Goal: Information Seeking & Learning: Learn about a topic

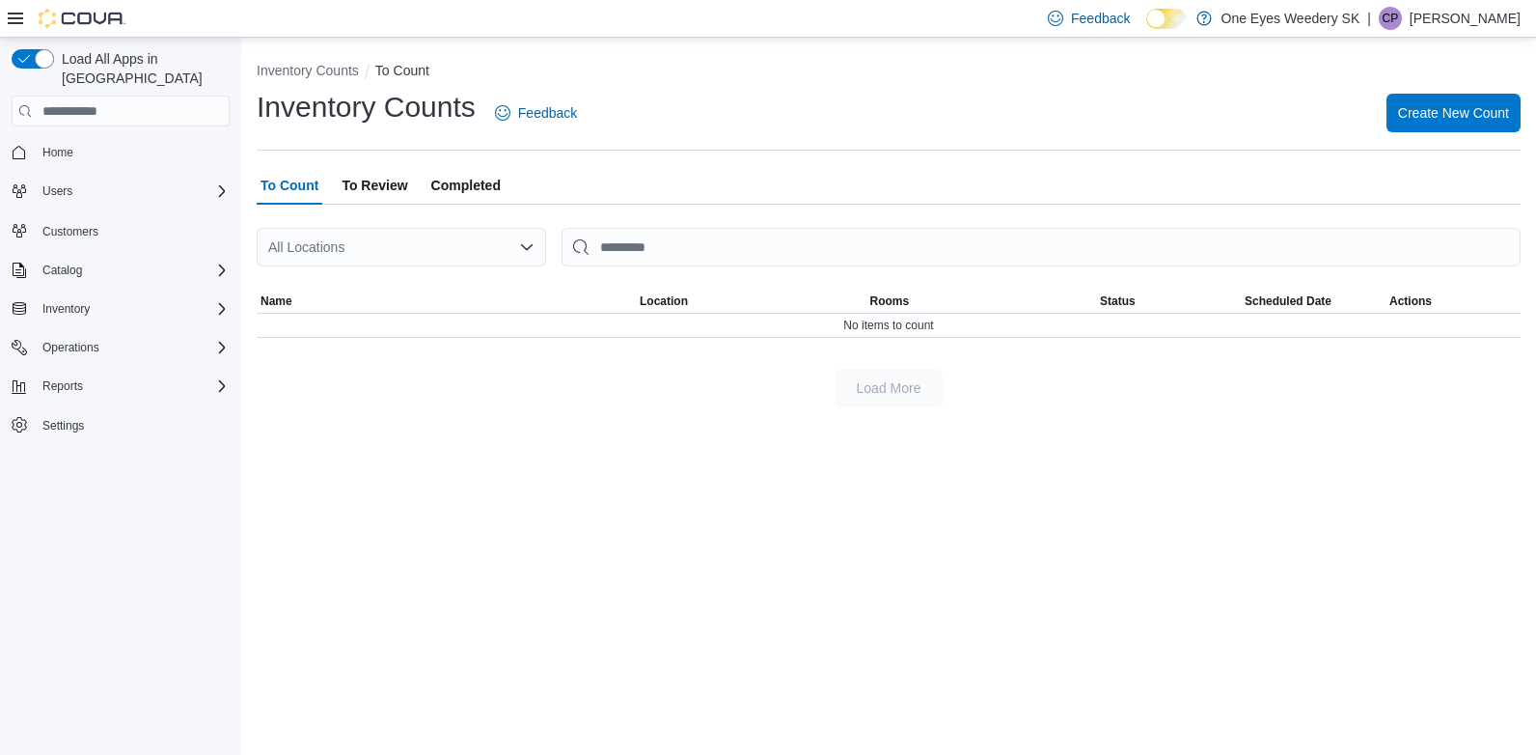
click at [343, 249] on div "All Locations" at bounding box center [402, 247] width 290 height 39
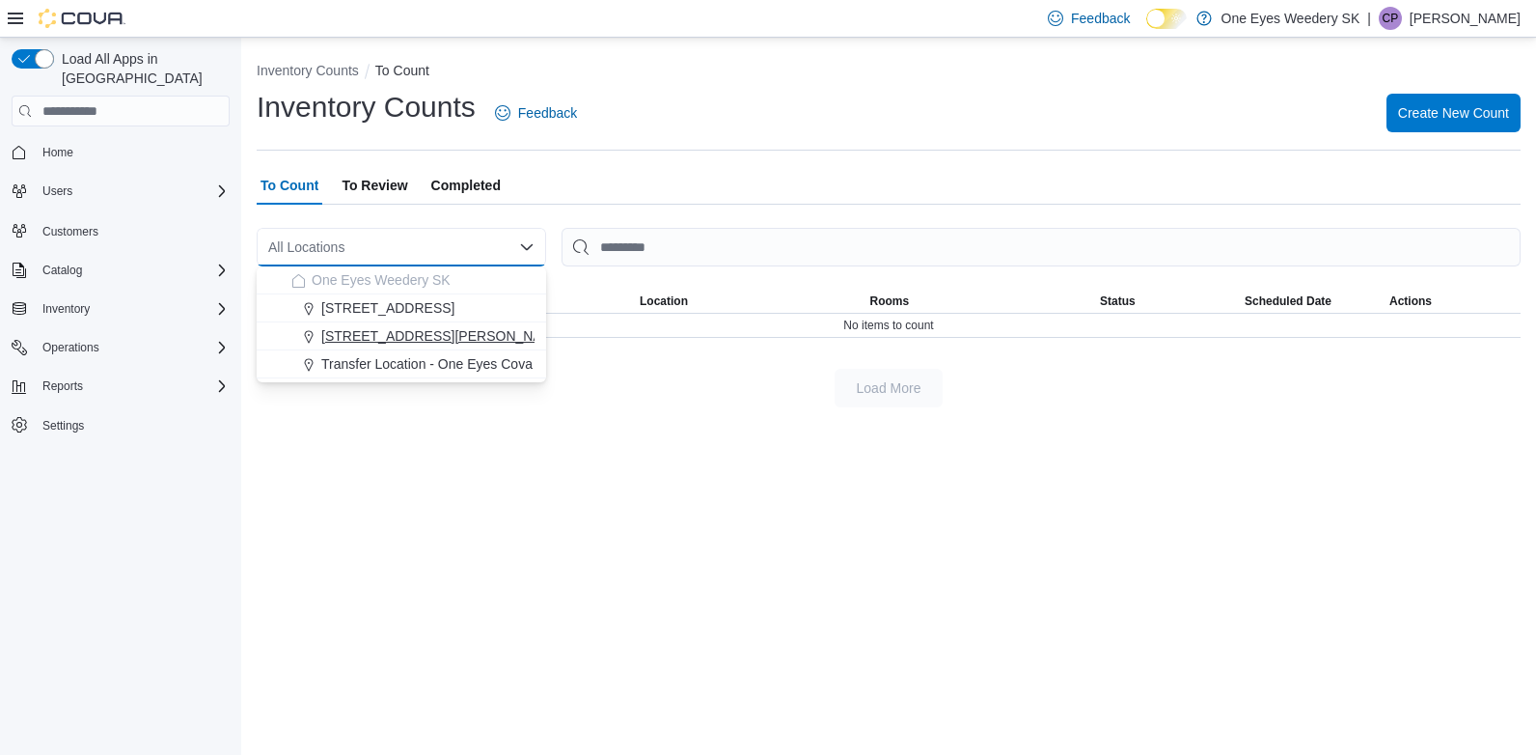
click at [393, 335] on span "300 King Edward St" at bounding box center [443, 335] width 245 height 19
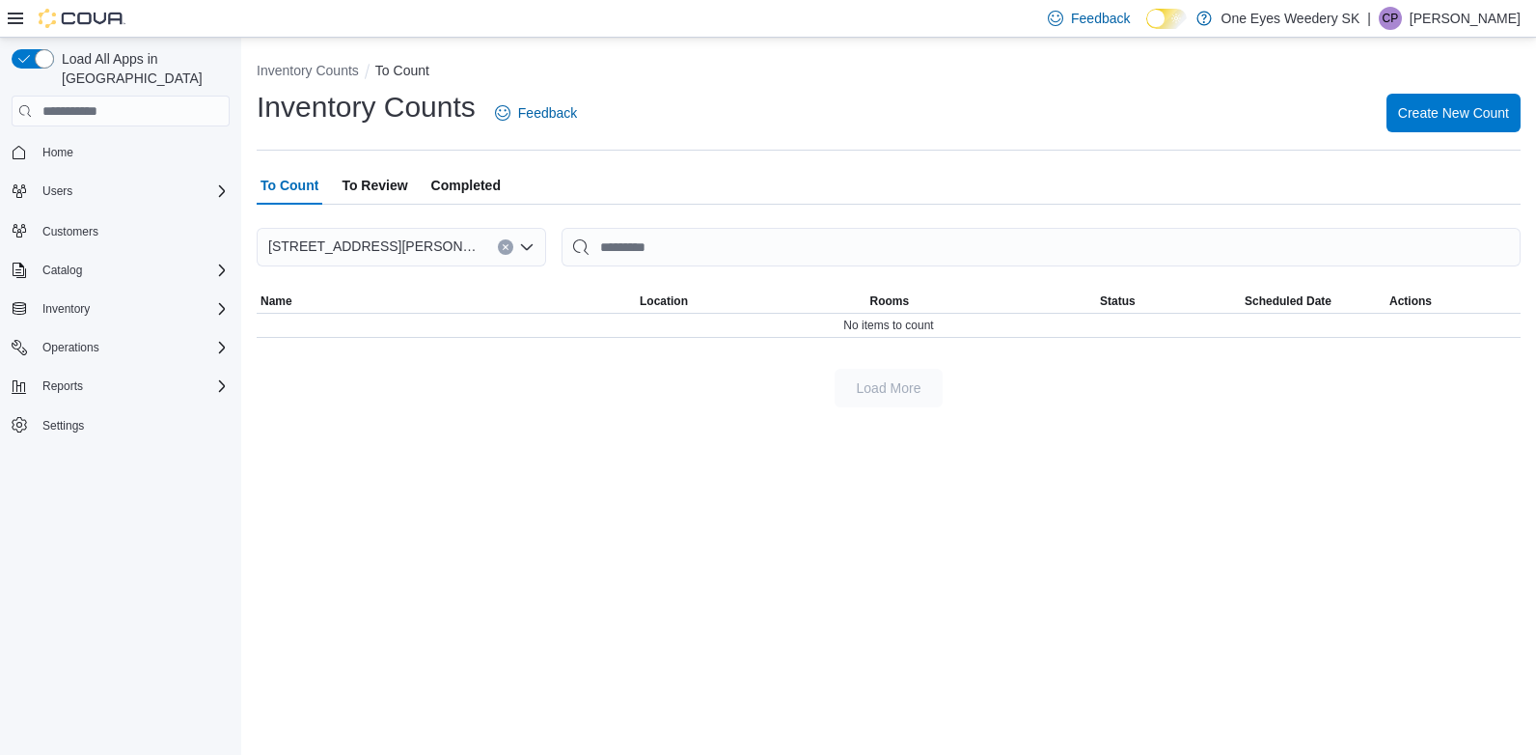
click at [503, 248] on icon "Clear input" at bounding box center [506, 247] width 8 height 8
click at [75, 301] on span "Inventory" at bounding box center [65, 308] width 47 height 15
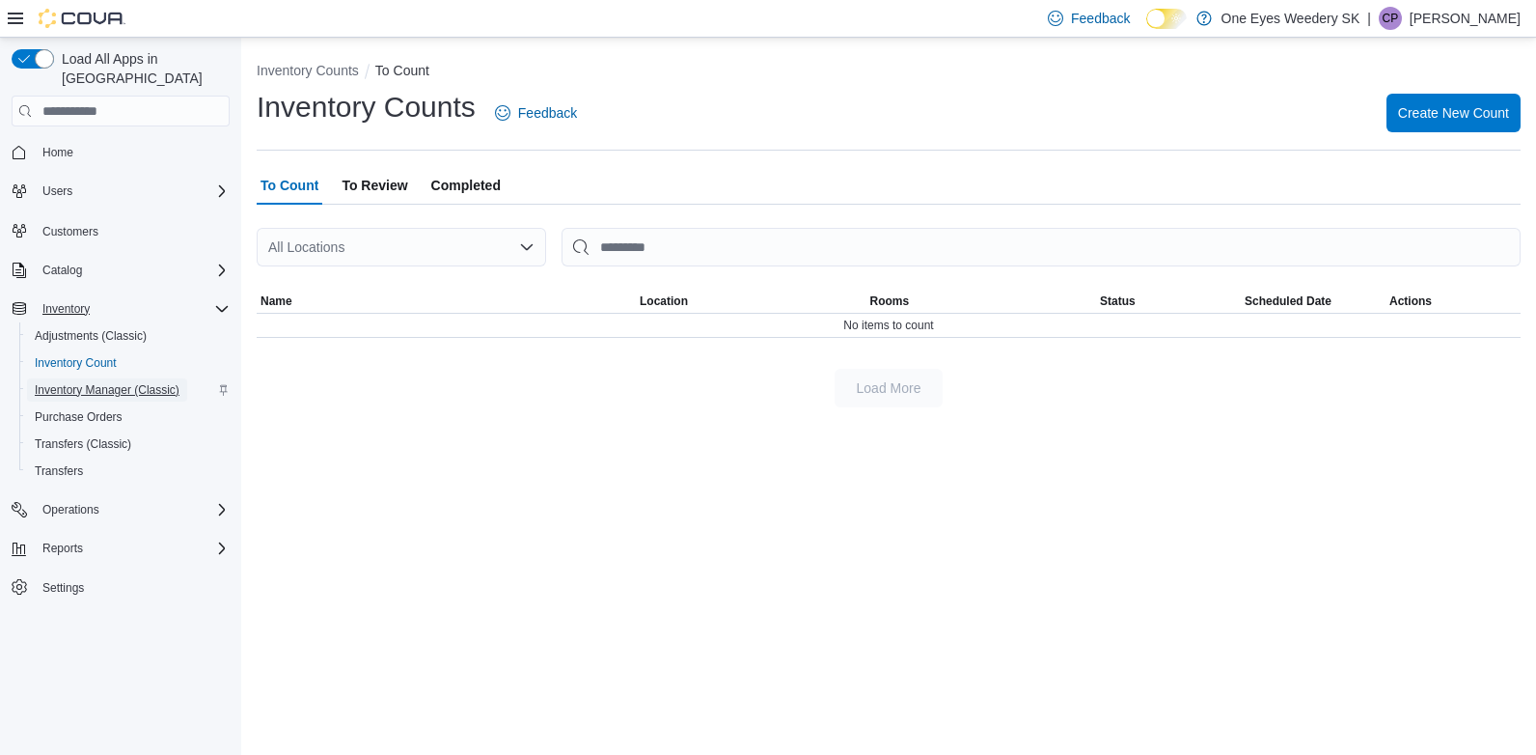
click at [112, 382] on span "Inventory Manager (Classic)" at bounding box center [107, 389] width 145 height 15
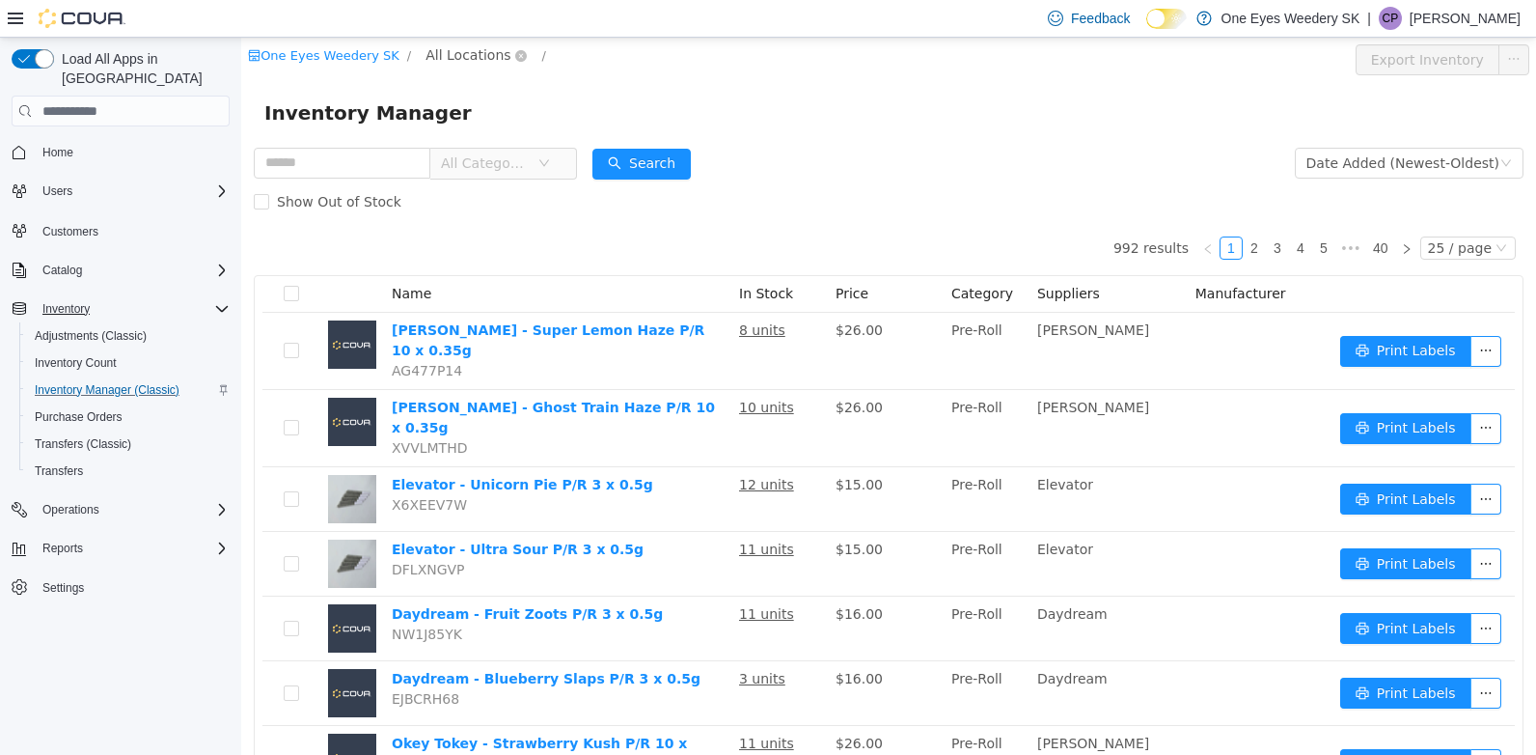
click at [465, 51] on span "All Locations" at bounding box center [468, 54] width 85 height 21
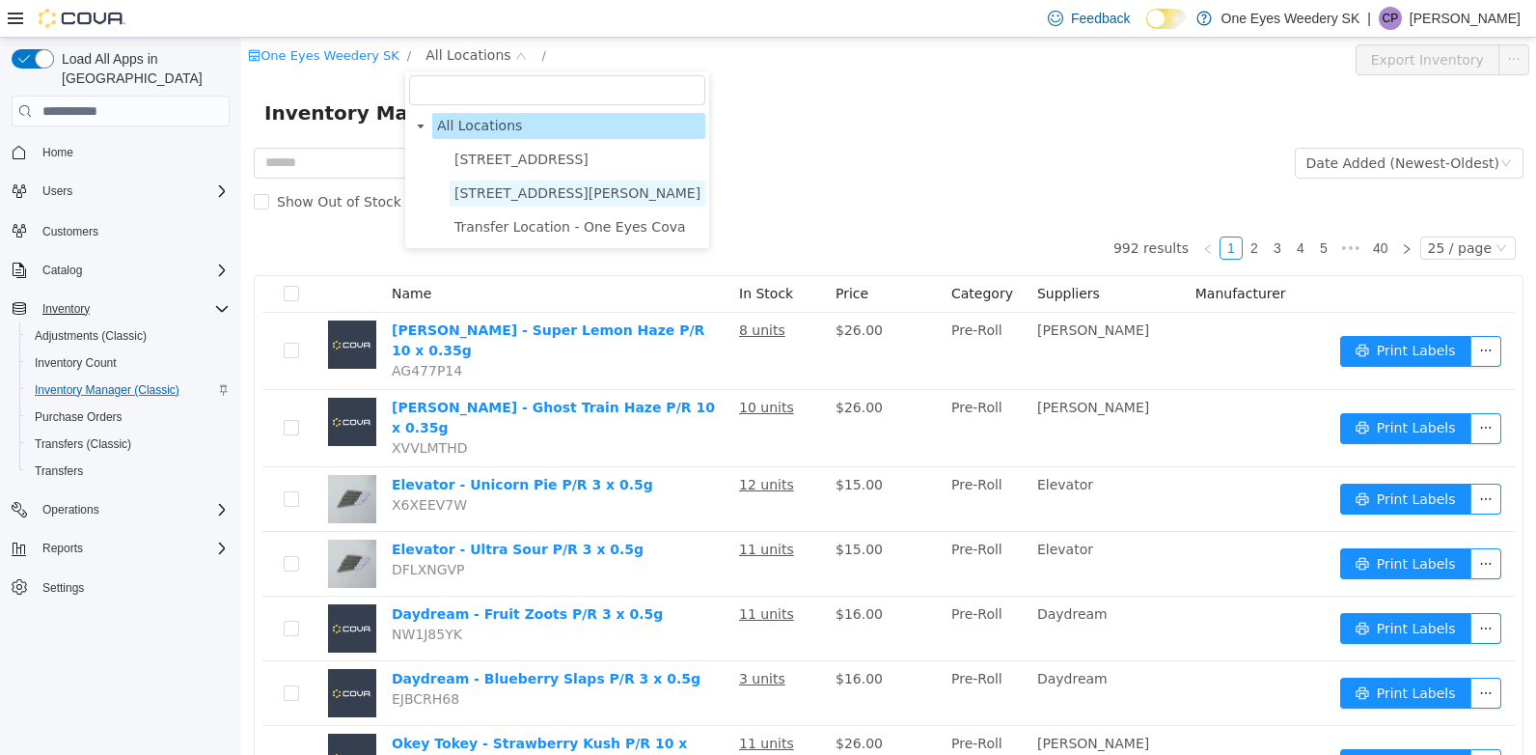
click at [532, 195] on span "300 King Edward St" at bounding box center [578, 192] width 246 height 15
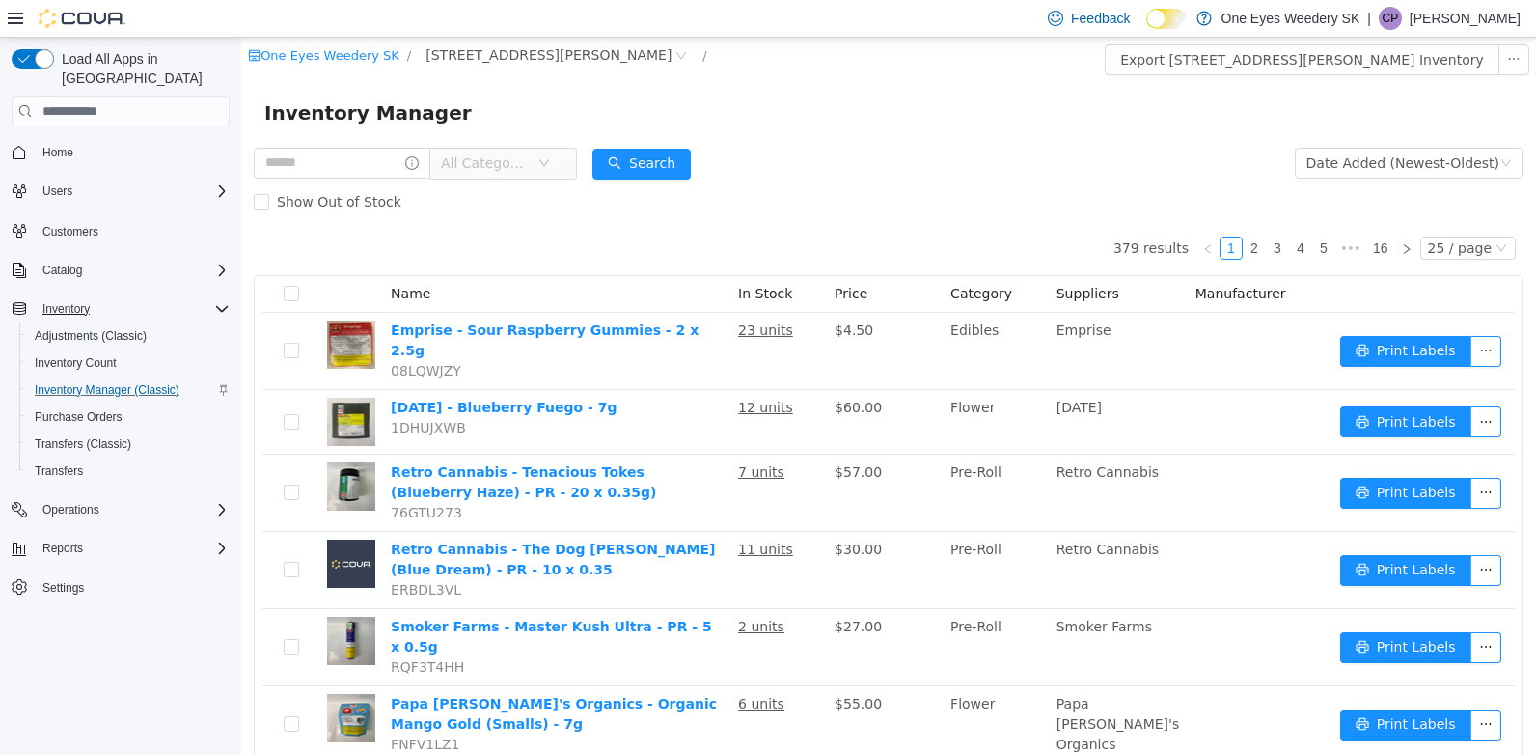
click at [538, 155] on span "All Categories" at bounding box center [489, 163] width 97 height 29
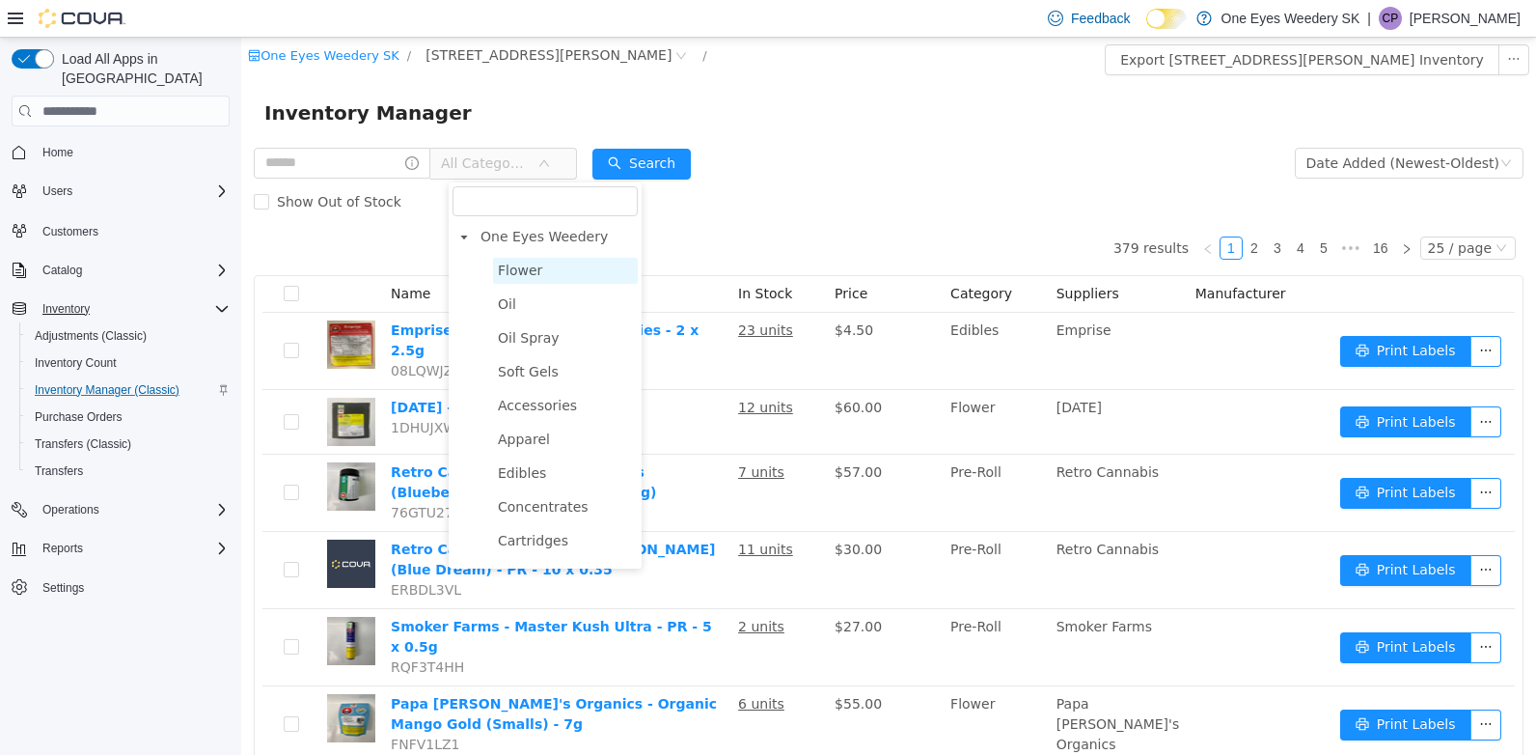
click at [525, 273] on span "Flower" at bounding box center [520, 270] width 44 height 15
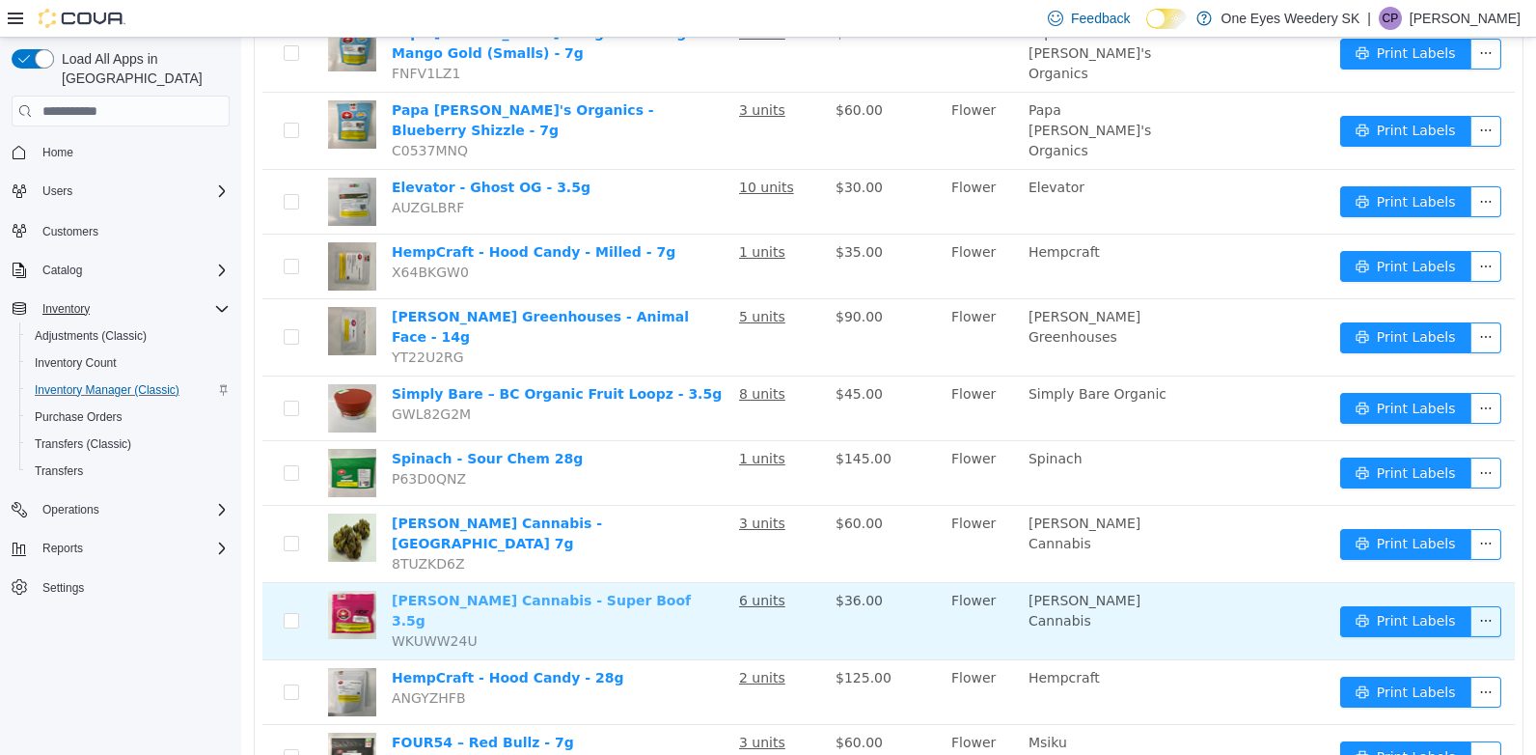
scroll to position [350, 0]
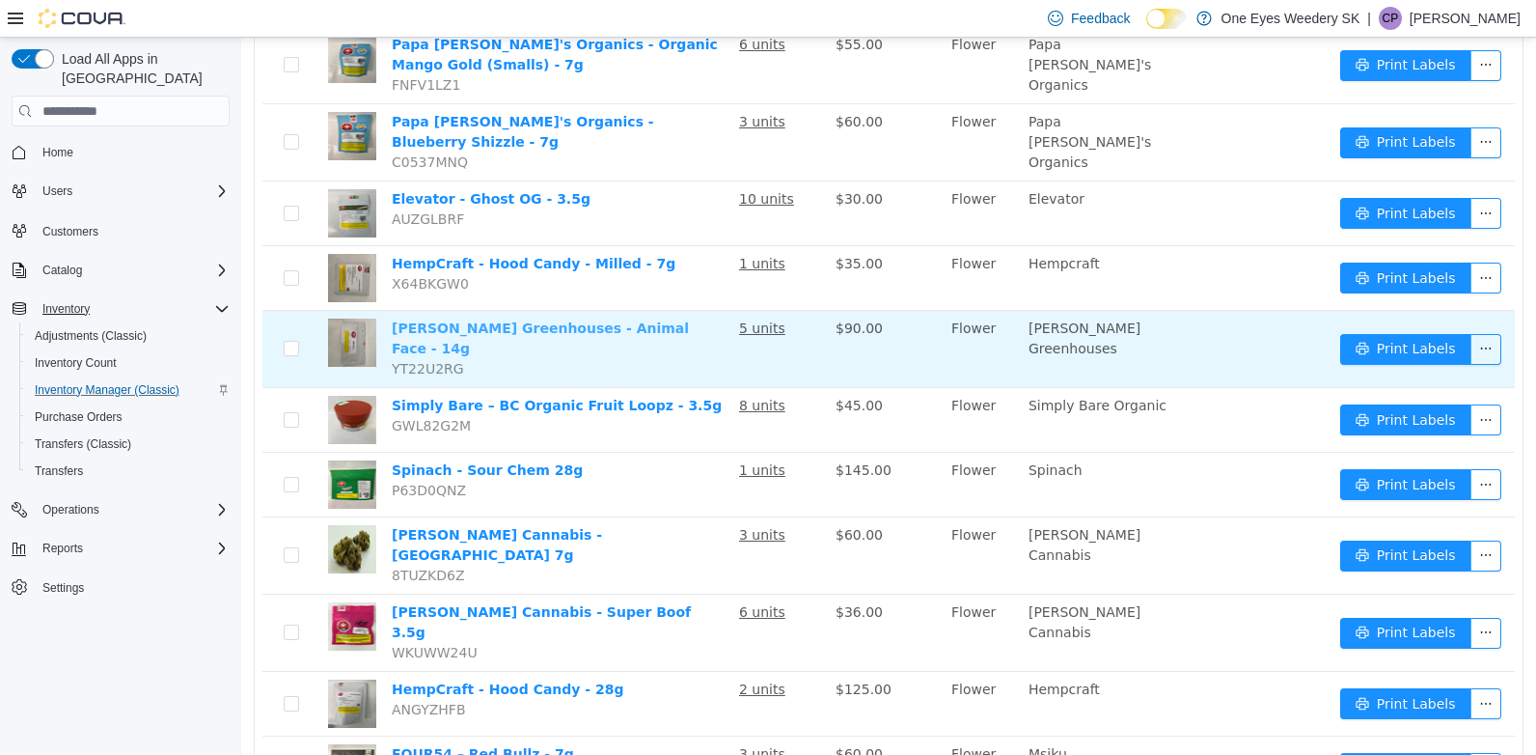
click at [454, 320] on link "[PERSON_NAME] Greenhouses - Animal Face - 14g" at bounding box center [540, 338] width 297 height 36
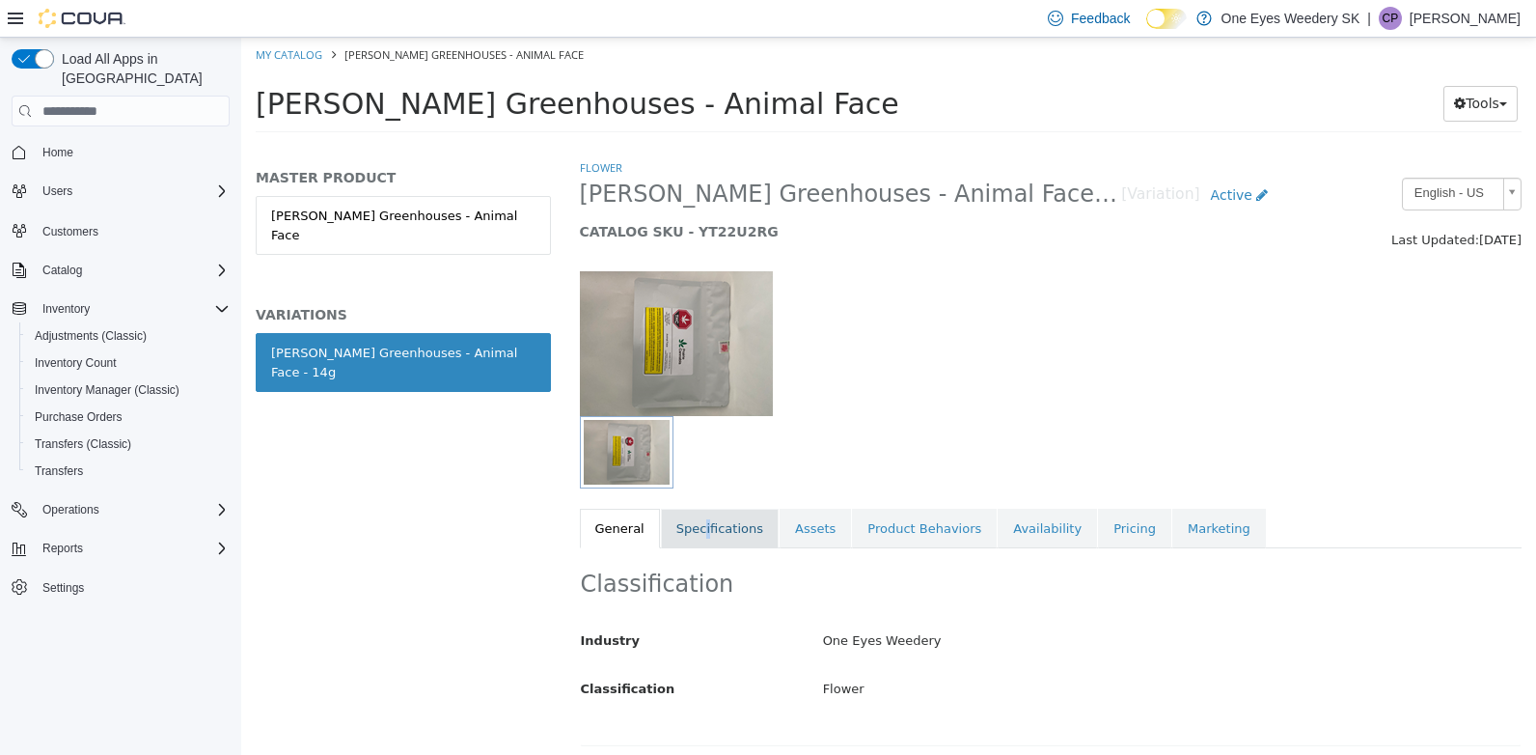
click at [698, 537] on link "Specifications" at bounding box center [720, 529] width 118 height 41
